Goal: Task Accomplishment & Management: Manage account settings

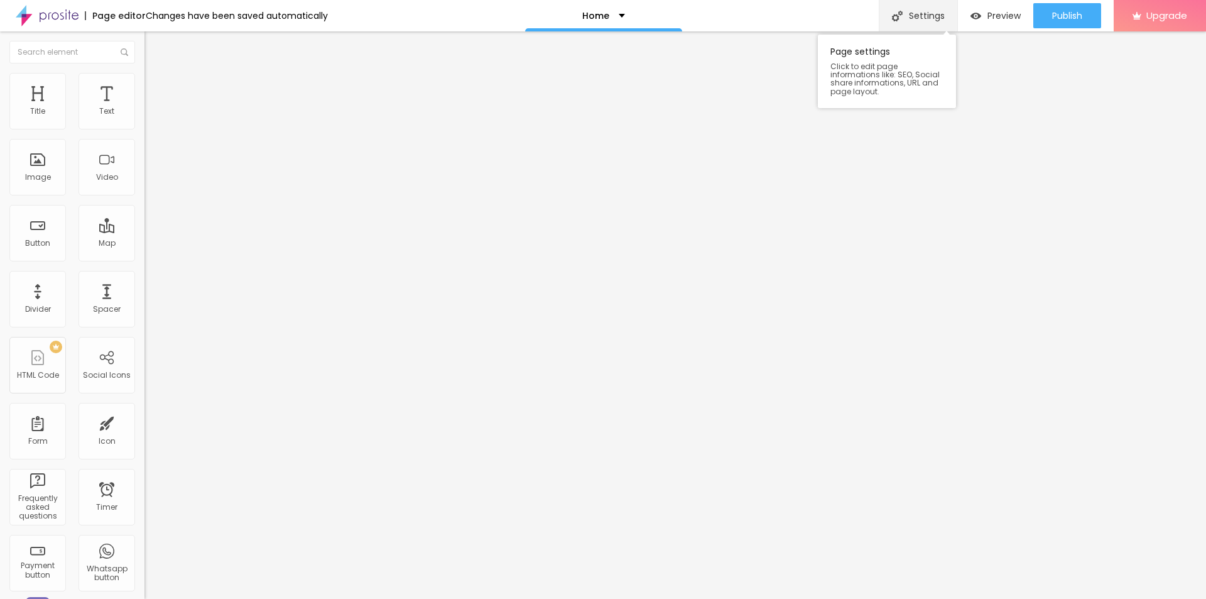
click at [922, 13] on div "Settings" at bounding box center [918, 15] width 79 height 31
paste input "Puriva Capsules Kruidvat Zijn Ze Beschikbaar, Wat is de Prijs en Ervaringen?"
type input "Puriva Capsules Kruidvat Zijn Ze Beschikbaar, Wat is de Prijs en Ervaringen?"
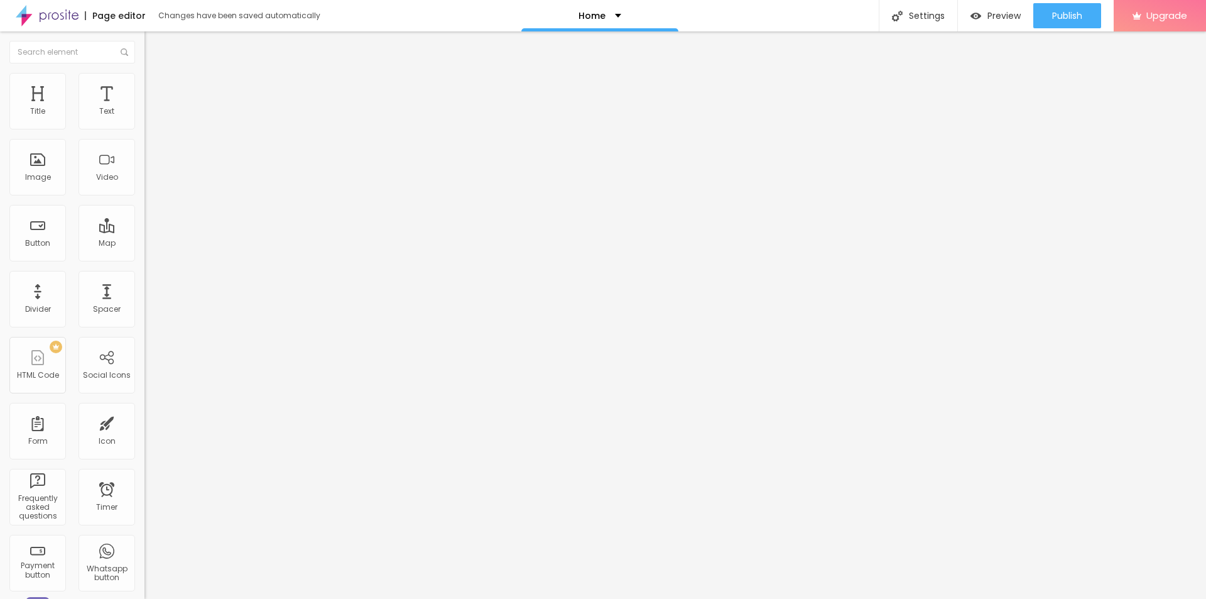
click at [145, 108] on span "Change image" at bounding box center [178, 102] width 67 height 11
click at [1040, 19] on button "Publish" at bounding box center [1068, 15] width 68 height 25
